Goal: Find specific page/section: Find specific page/section

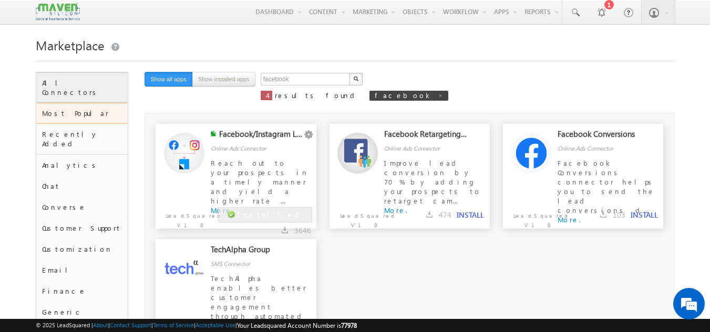
click at [84, 83] on div "All Connectors" at bounding box center [82, 87] width 92 height 30
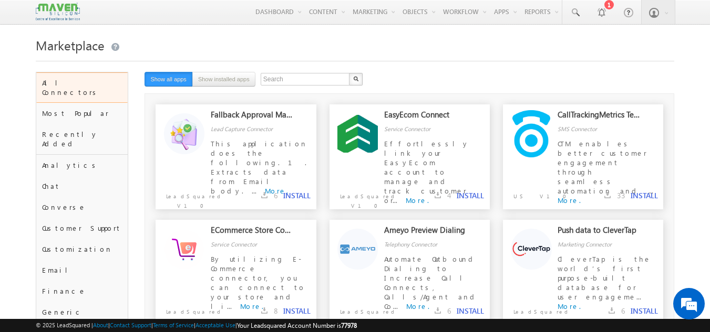
click at [63, 9] on img at bounding box center [58, 12] width 44 height 18
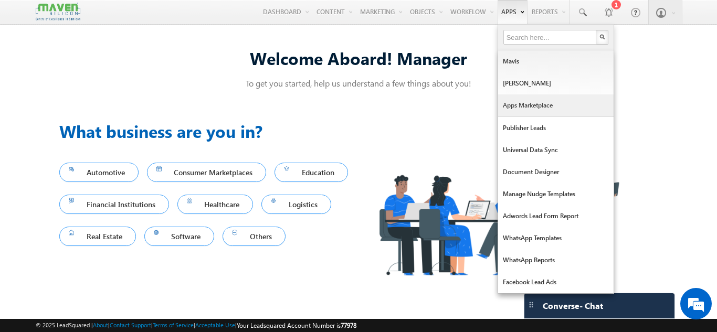
click at [534, 107] on link "Apps Marketplace" at bounding box center [556, 106] width 116 height 22
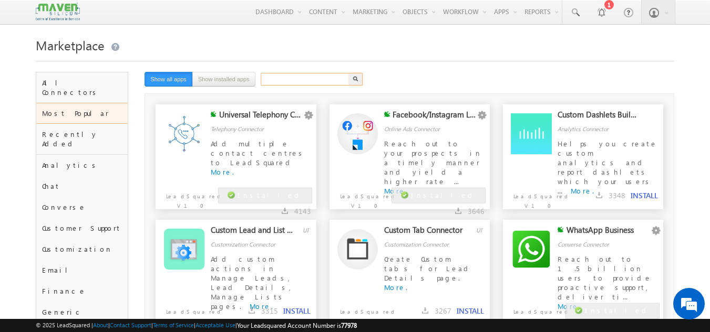
click at [288, 79] on input "text" at bounding box center [306, 79] width 90 height 13
type input "zapier"
click at [349, 73] on button "button" at bounding box center [356, 79] width 14 height 13
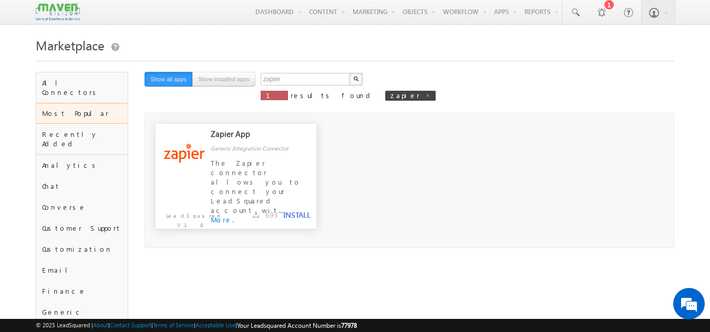
click at [492, 179] on div "Zapier App Generic Integration Connector The Zapier connector allows you to con…" at bounding box center [408, 182] width 507 height 116
